Goal: Information Seeking & Learning: Learn about a topic

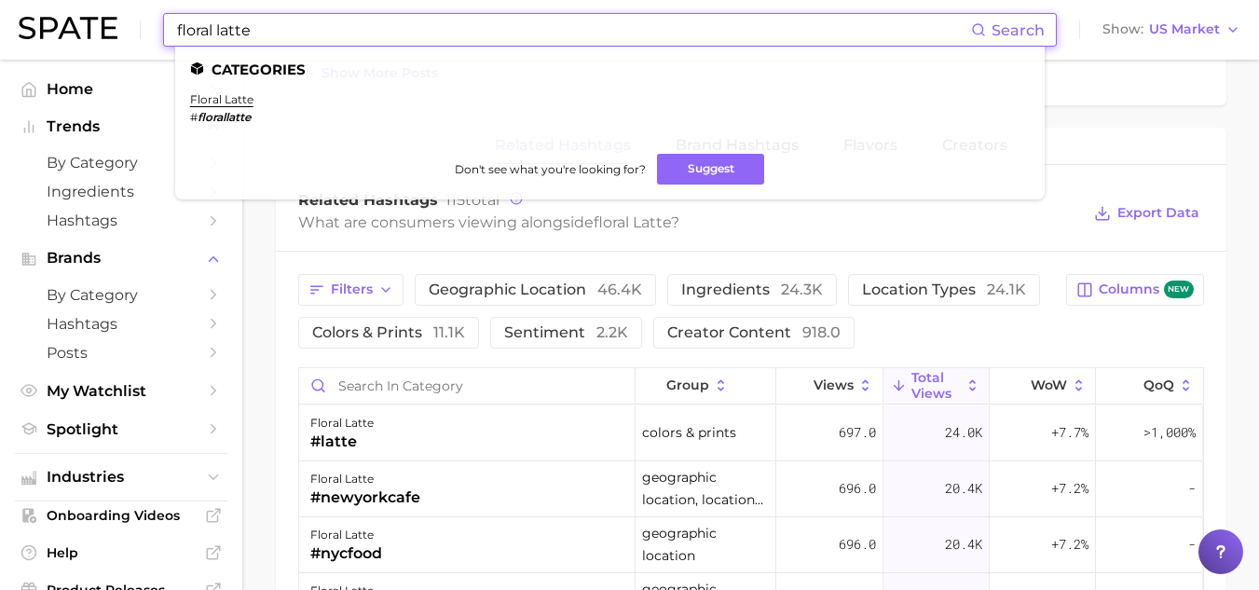
click at [259, 36] on input "floral latte" at bounding box center [573, 30] width 796 height 32
type input "floral latte"
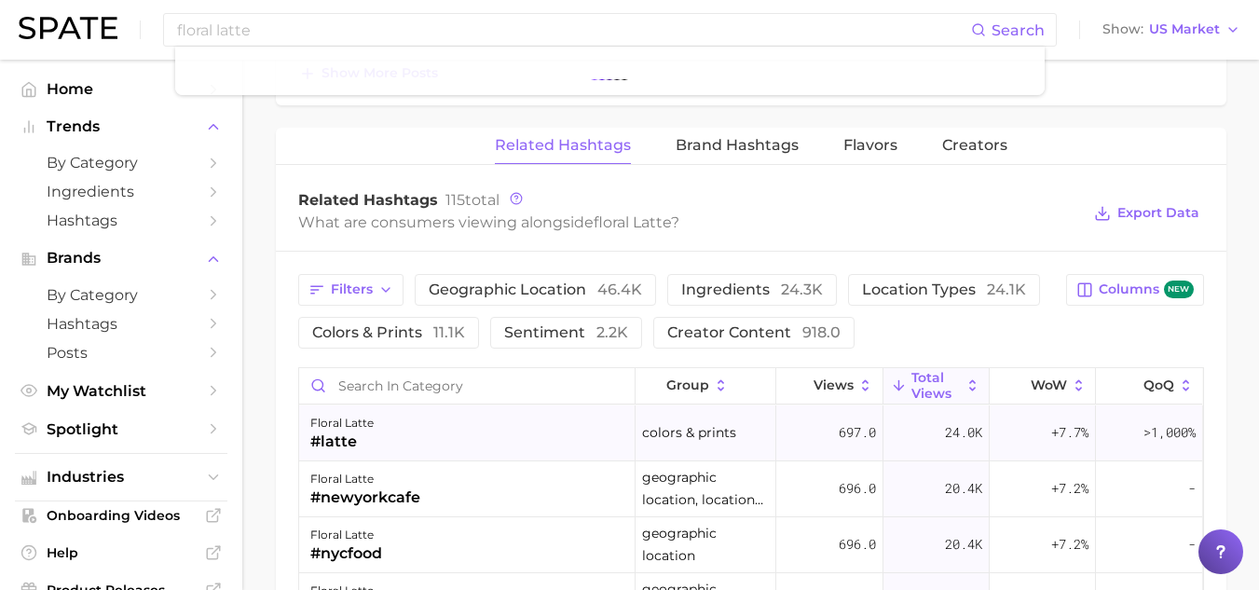
click at [910, 429] on div "24.0k" at bounding box center [936, 433] width 106 height 56
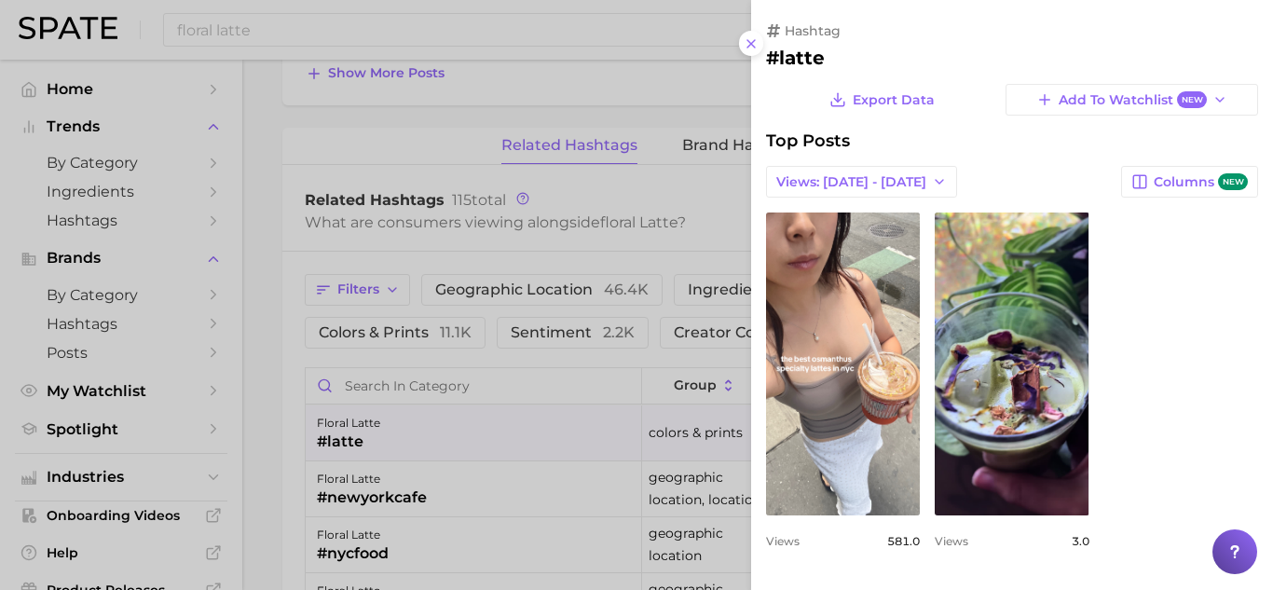
click at [398, 448] on div at bounding box center [636, 295] width 1273 height 590
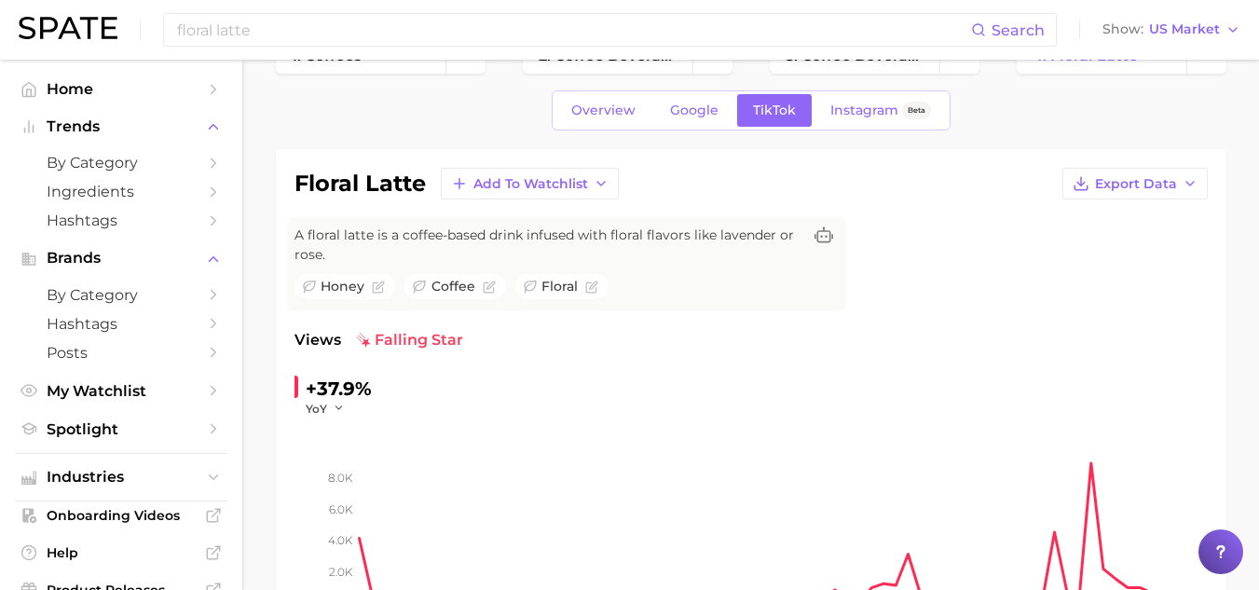
scroll to position [28, 0]
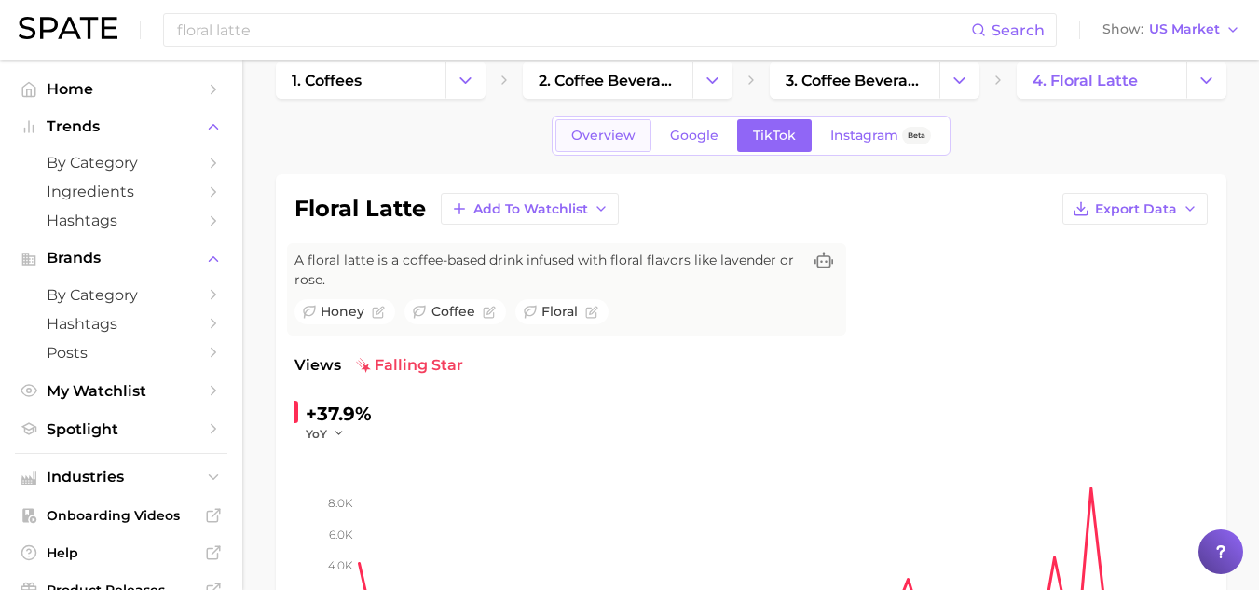
click at [622, 134] on span "Overview" at bounding box center [603, 136] width 64 height 16
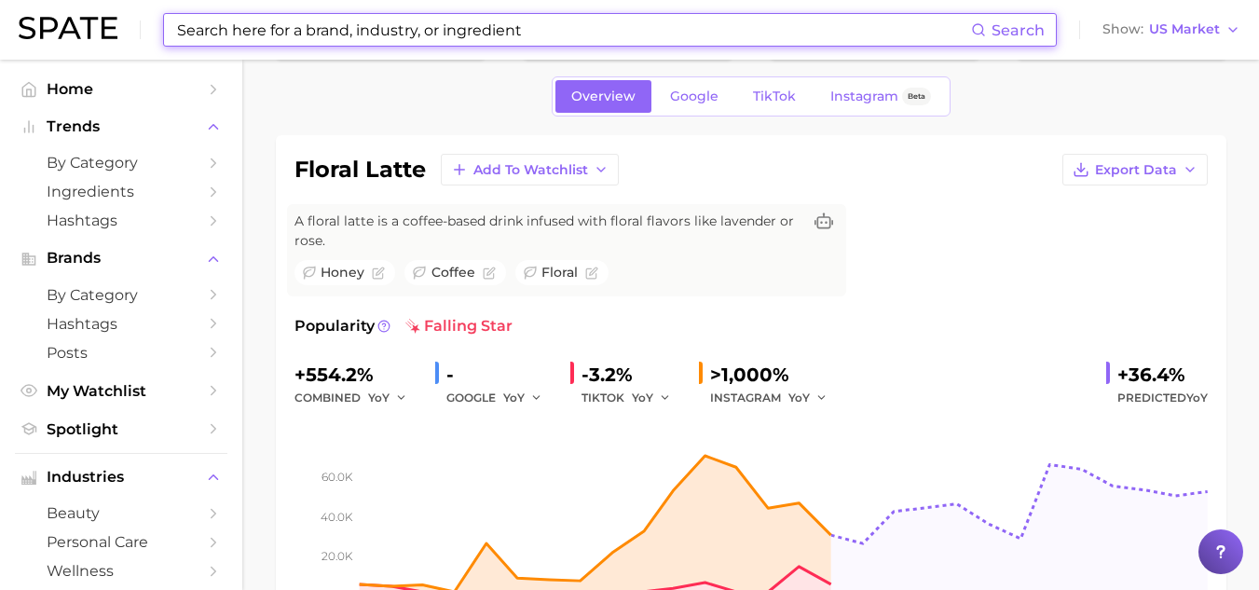
scroll to position [68, 0]
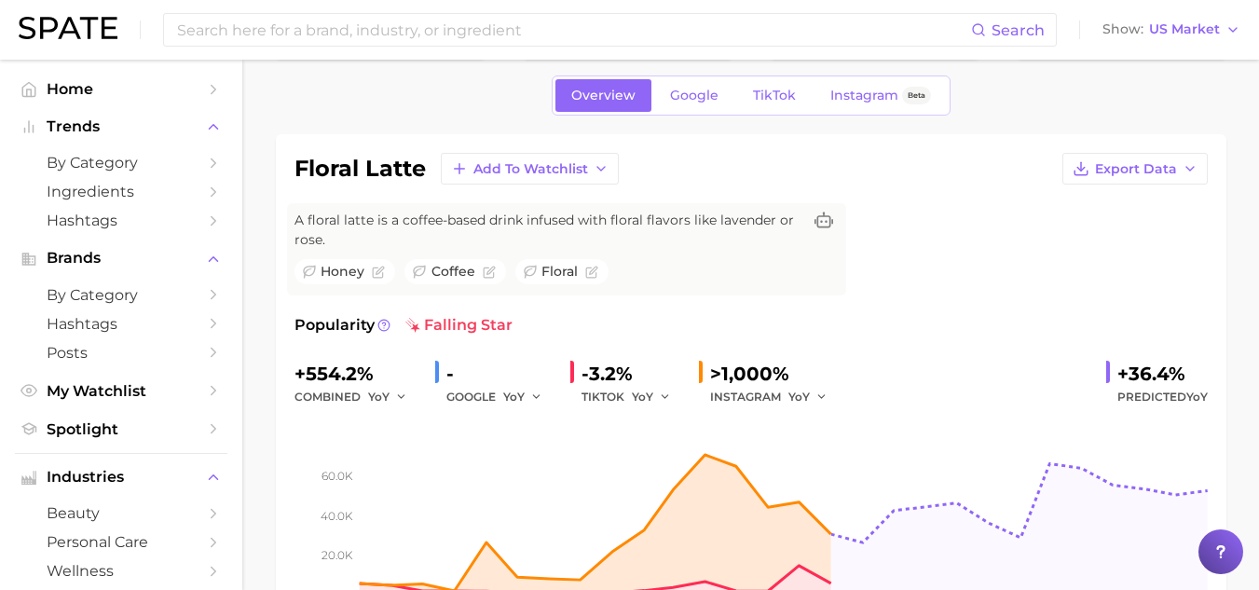
click at [755, 398] on div "INSTAGRAM YoY" at bounding box center [775, 397] width 130 height 22
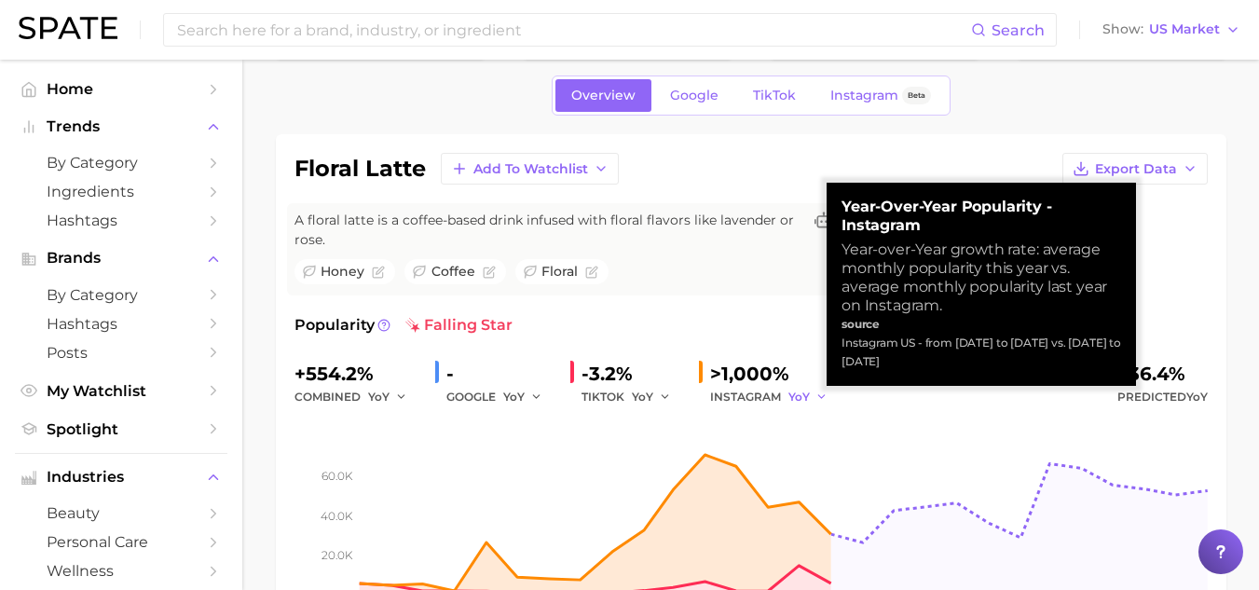
click at [809, 396] on button "YoY" at bounding box center [808, 397] width 40 height 22
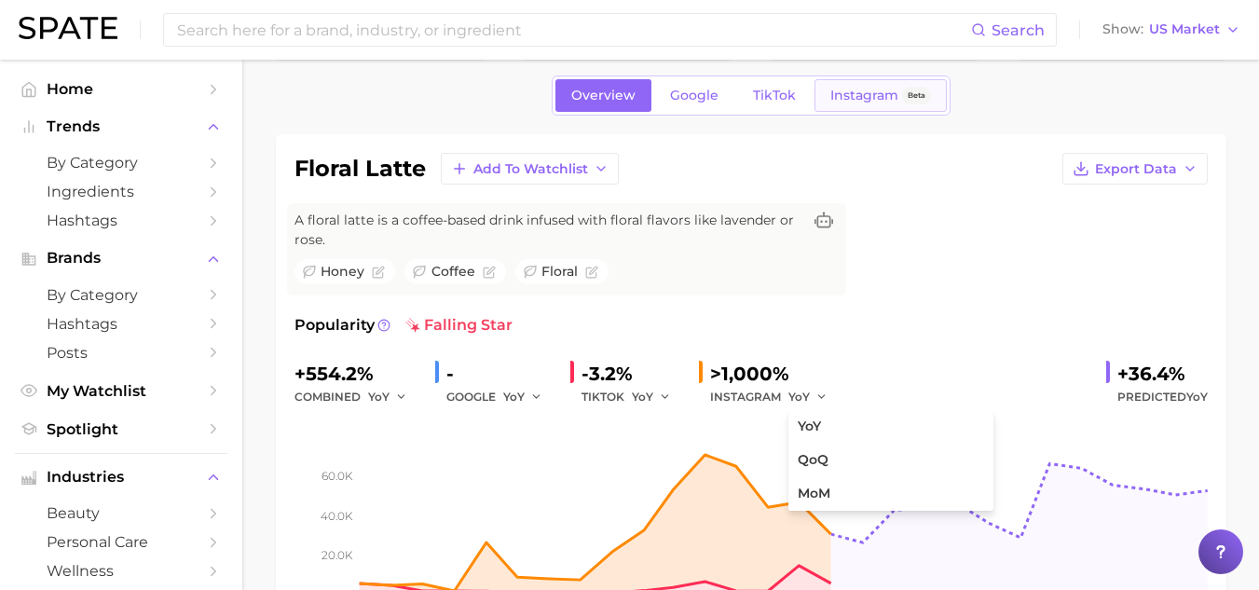
click at [857, 111] on link "Instagram Beta" at bounding box center [880, 95] width 132 height 33
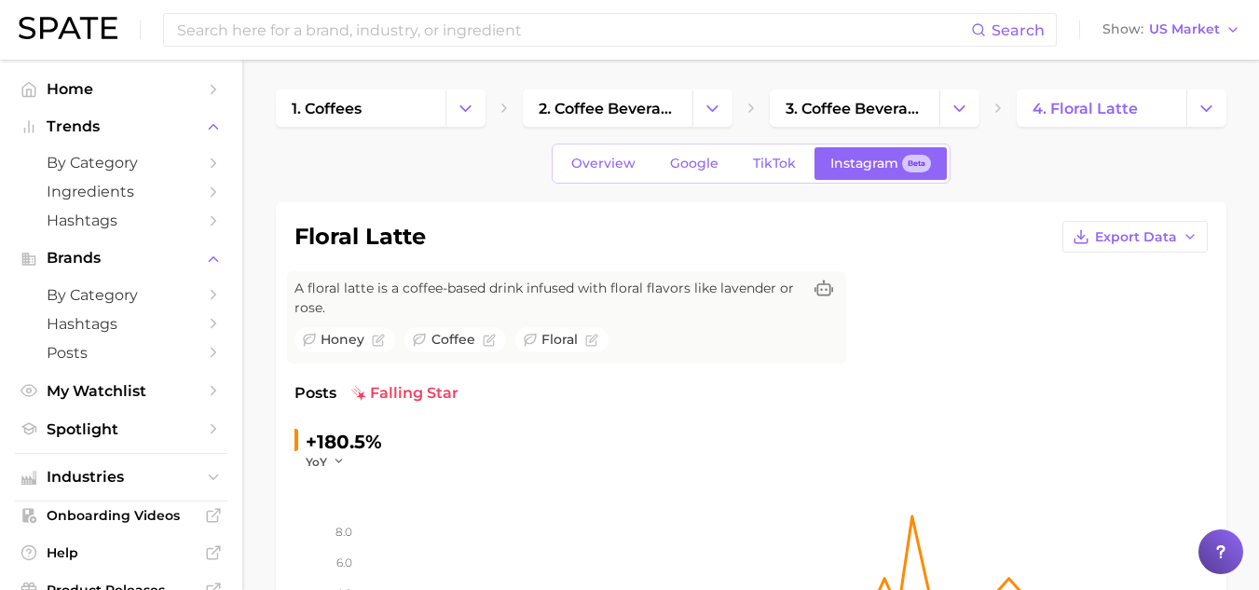
click at [349, 450] on div "+180.5%" at bounding box center [344, 442] width 76 height 30
click at [597, 175] on link "Overview" at bounding box center [603, 163] width 96 height 33
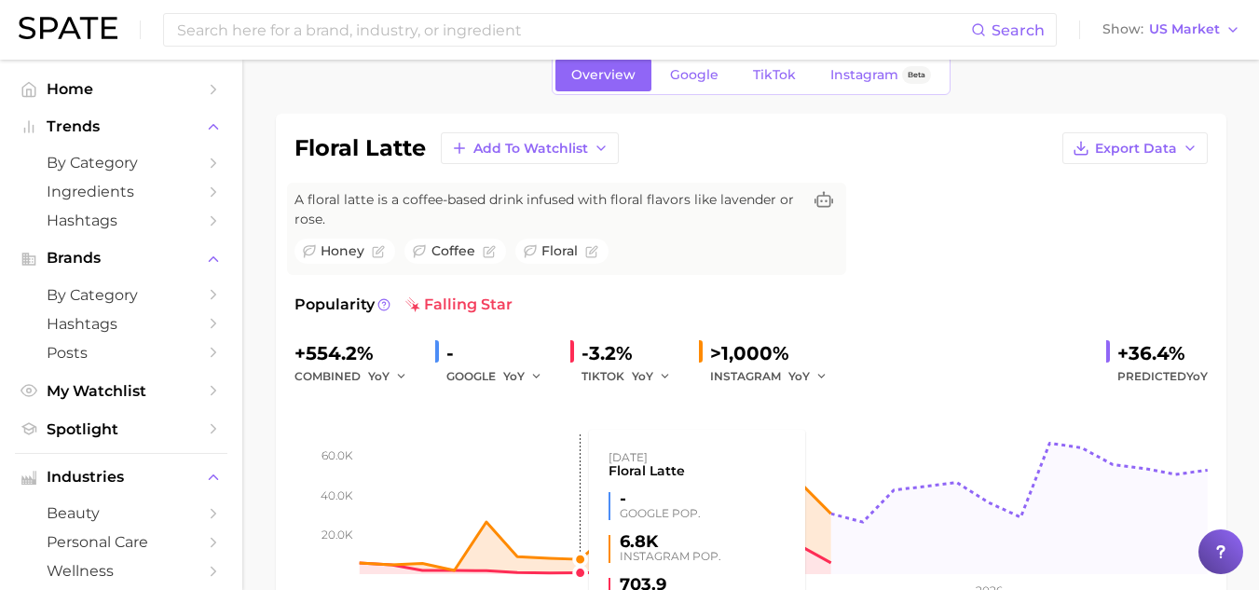
scroll to position [86, 0]
